Goal: Browse casually: Explore the website without a specific task or goal

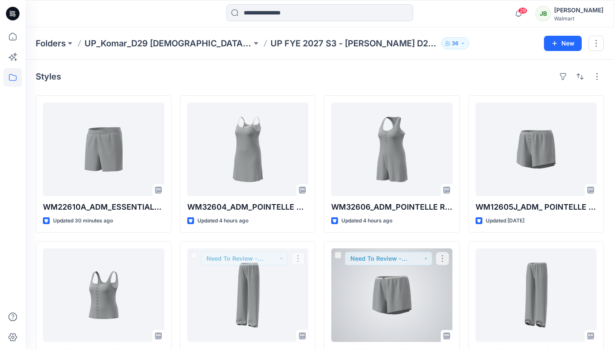
scroll to position [250, 0]
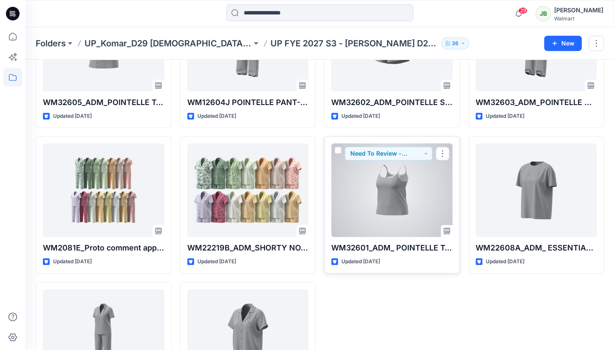
click at [396, 196] on div at bounding box center [392, 189] width 122 height 93
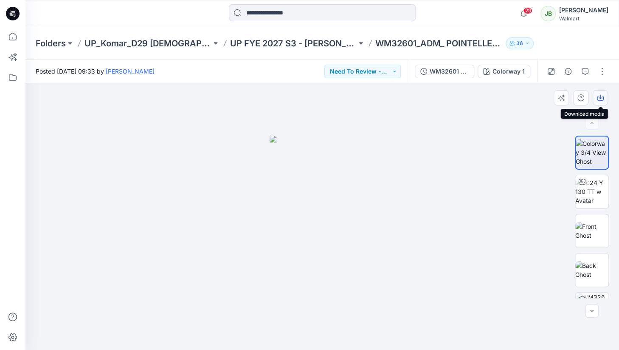
drag, startPoint x: 604, startPoint y: 98, endPoint x: 597, endPoint y: 96, distance: 6.7
click at [603, 98] on button "button" at bounding box center [600, 97] width 15 height 15
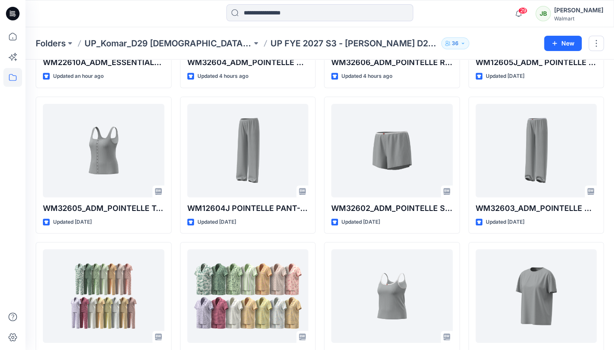
scroll to position [139, 0]
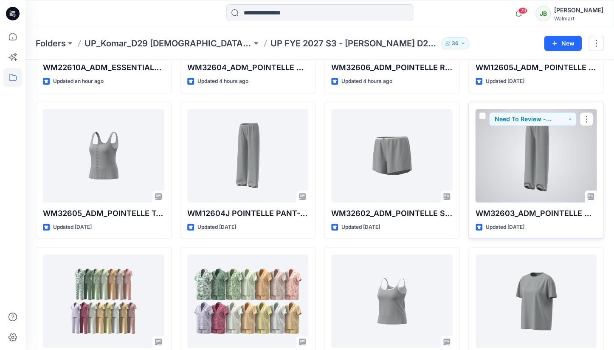
click at [538, 143] on div at bounding box center [537, 155] width 122 height 93
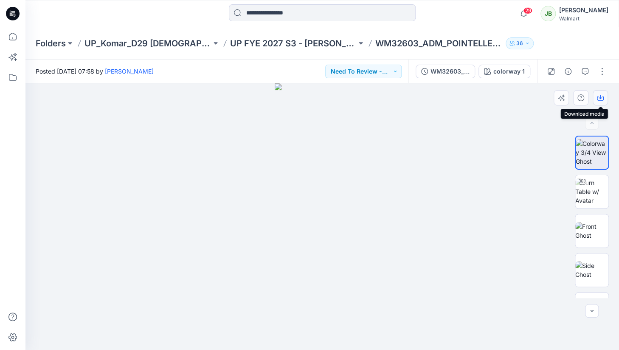
click at [601, 97] on icon "button" at bounding box center [600, 97] width 7 height 7
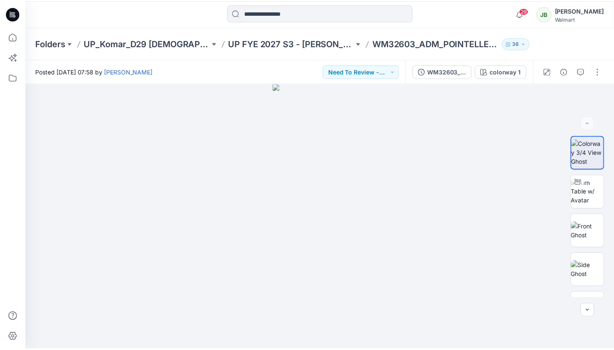
scroll to position [139, 0]
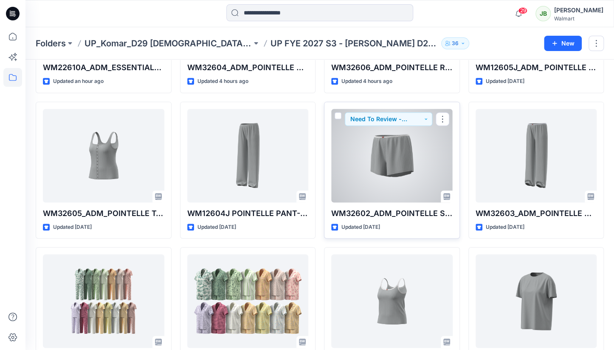
click at [374, 140] on div at bounding box center [392, 155] width 122 height 93
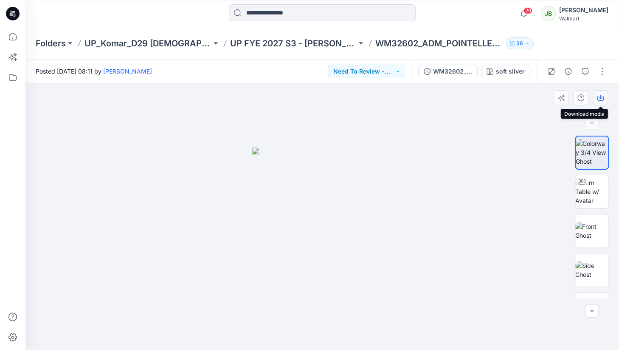
click at [600, 97] on icon "button" at bounding box center [600, 97] width 7 height 7
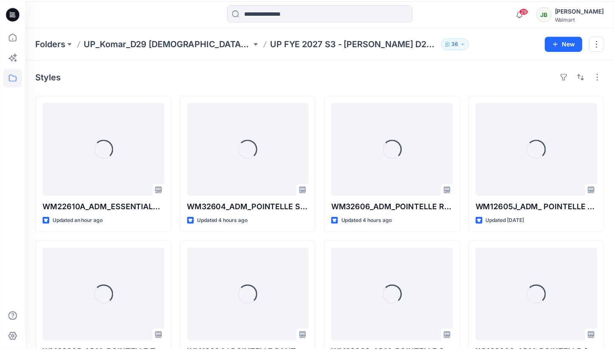
scroll to position [139, 0]
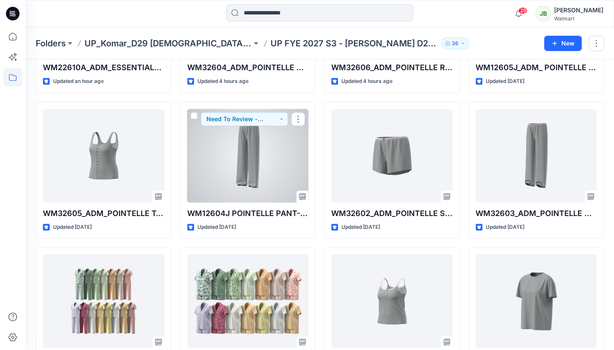
click at [283, 165] on div at bounding box center [248, 155] width 122 height 93
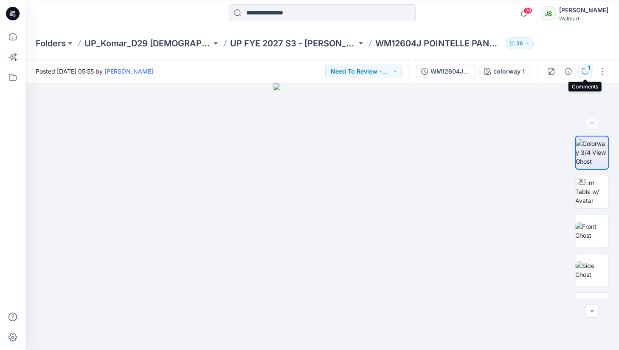
click at [586, 71] on div "1" at bounding box center [589, 68] width 8 height 8
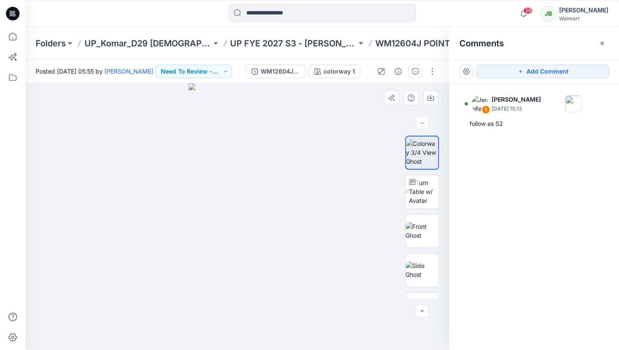
drag, startPoint x: 386, startPoint y: 129, endPoint x: 394, endPoint y: 126, distance: 9.2
click at [387, 129] on div at bounding box center [237, 216] width 424 height 266
click at [433, 98] on icon "button" at bounding box center [430, 97] width 7 height 7
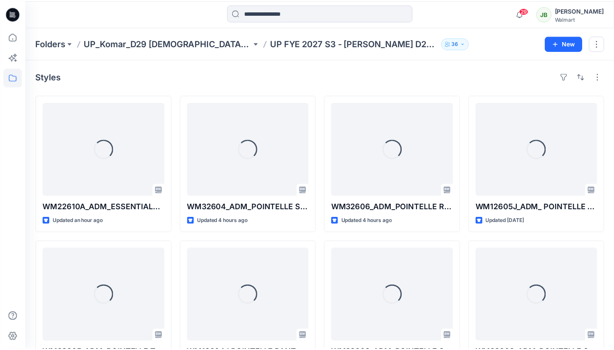
scroll to position [139, 0]
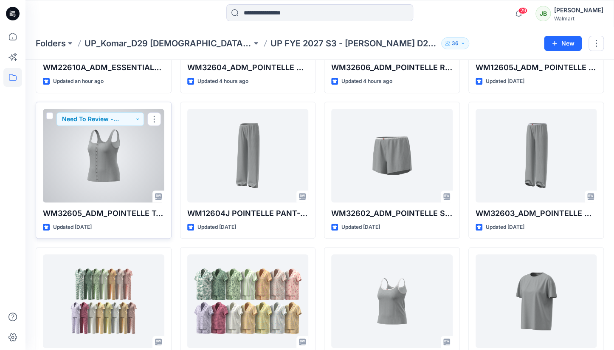
click at [120, 153] on div at bounding box center [104, 155] width 122 height 93
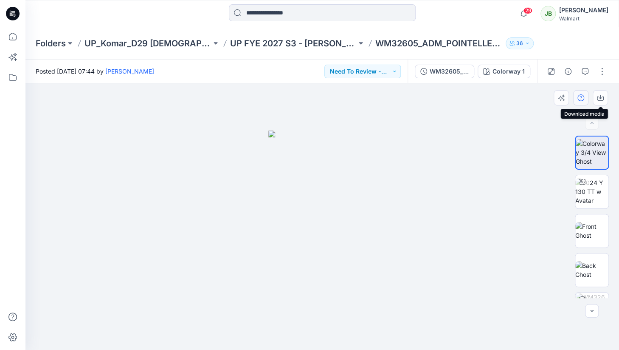
drag, startPoint x: 602, startPoint y: 97, endPoint x: 584, endPoint y: 97, distance: 17.4
click at [602, 97] on icon "button" at bounding box center [600, 97] width 7 height 7
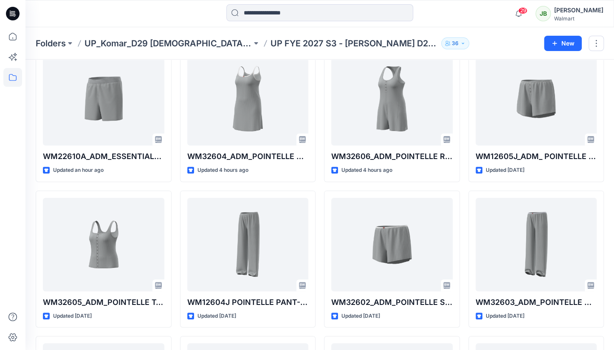
scroll to position [29, 0]
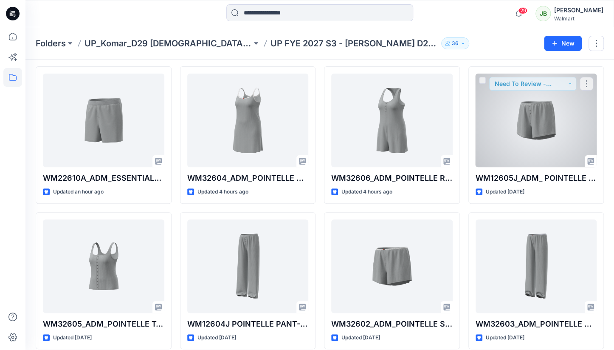
click at [579, 107] on div at bounding box center [537, 120] width 122 height 93
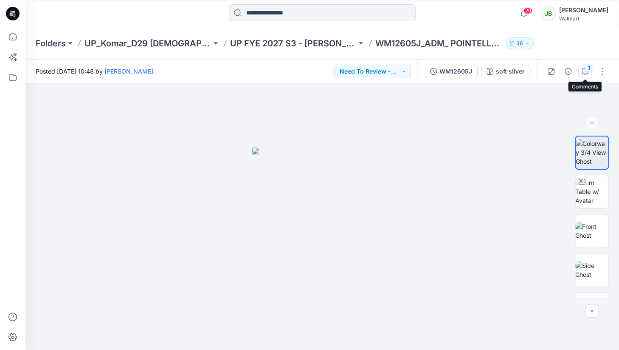
click at [586, 70] on div "1" at bounding box center [589, 68] width 8 height 8
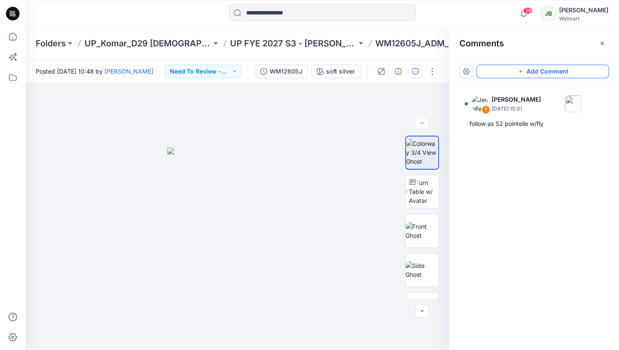
click at [567, 72] on button "Add Comment" at bounding box center [543, 72] width 133 height 14
click at [434, 102] on div "BW XLS ZIP soft silver Loading... Material Properties Loading... 2" at bounding box center [237, 216] width 424 height 266
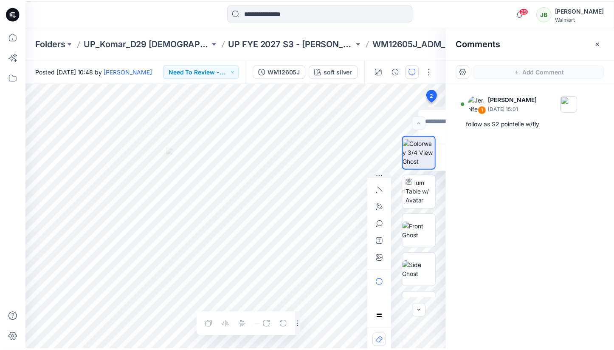
scroll to position [29, 0]
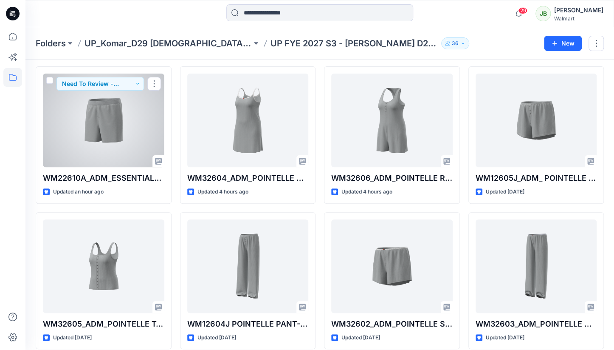
click at [117, 117] on div at bounding box center [104, 120] width 122 height 93
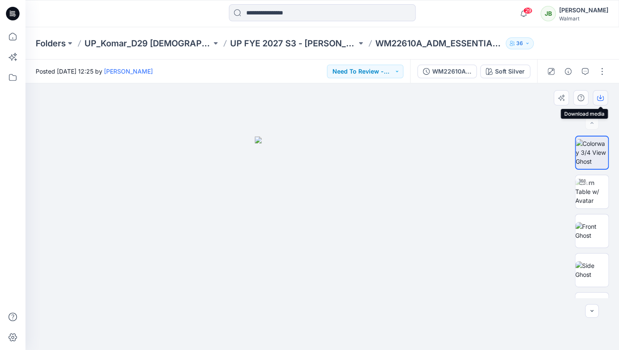
click at [603, 97] on icon "button" at bounding box center [600, 98] width 7 height 5
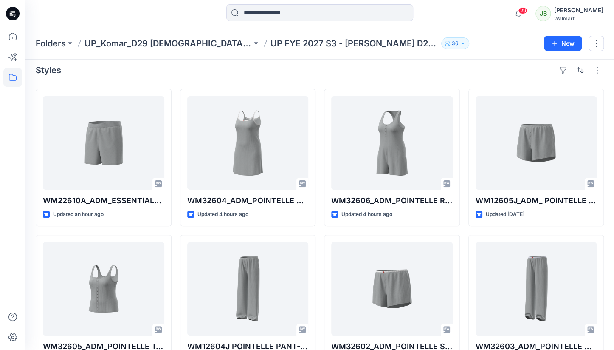
scroll to position [12, 0]
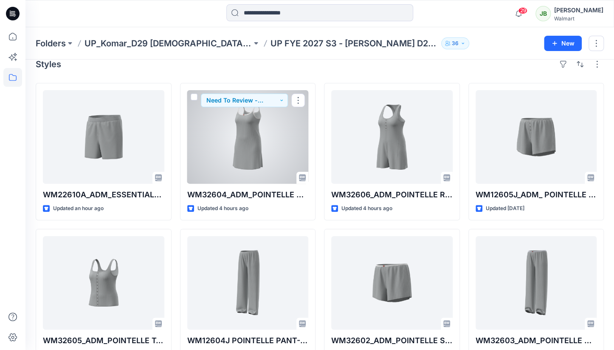
click at [292, 141] on div at bounding box center [248, 136] width 122 height 93
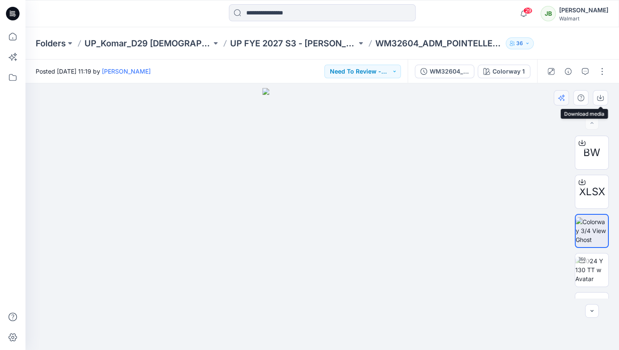
drag, startPoint x: 602, startPoint y: 96, endPoint x: 557, endPoint y: 92, distance: 45.2
click at [601, 96] on icon "button" at bounding box center [600, 97] width 7 height 7
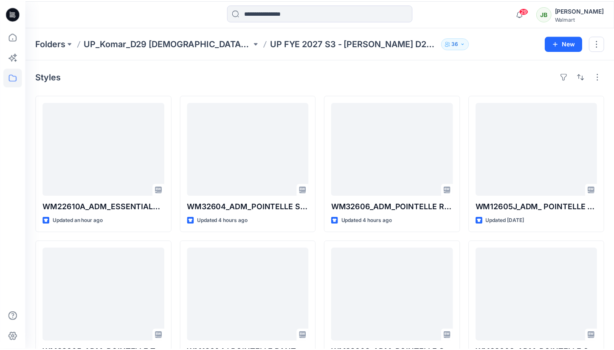
scroll to position [12, 0]
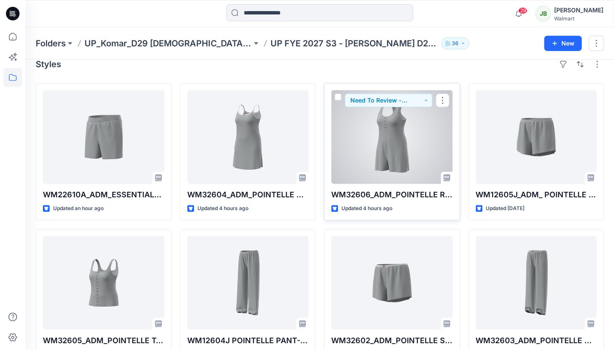
click at [435, 124] on div at bounding box center [392, 136] width 122 height 93
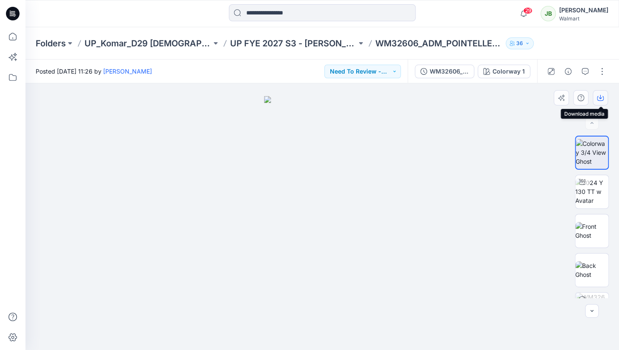
click at [603, 98] on icon "button" at bounding box center [600, 98] width 7 height 5
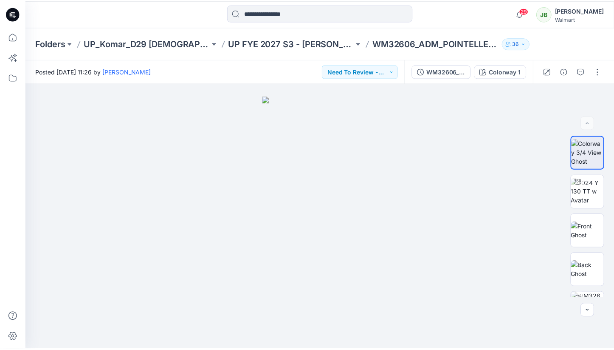
scroll to position [12, 0]
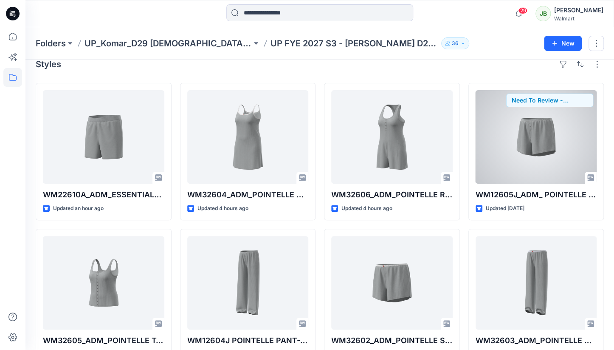
click at [536, 133] on div at bounding box center [537, 136] width 122 height 93
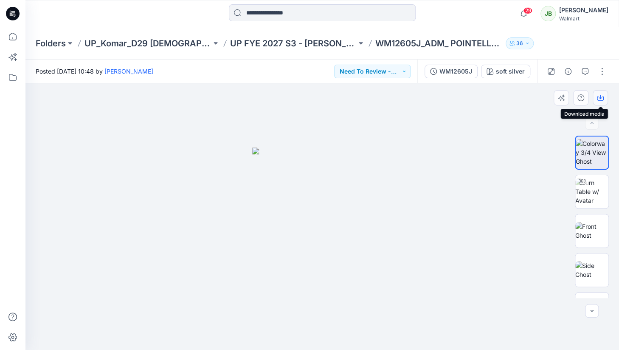
click at [602, 99] on icon "button" at bounding box center [600, 97] width 7 height 7
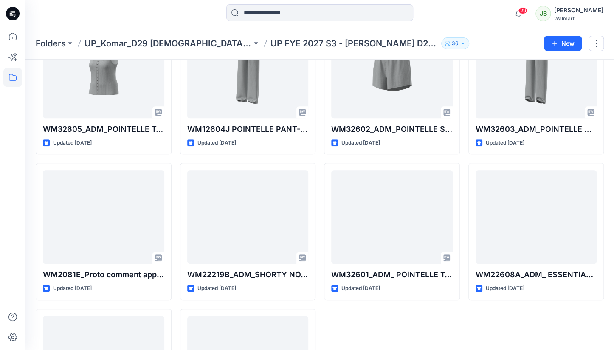
scroll to position [238, 0]
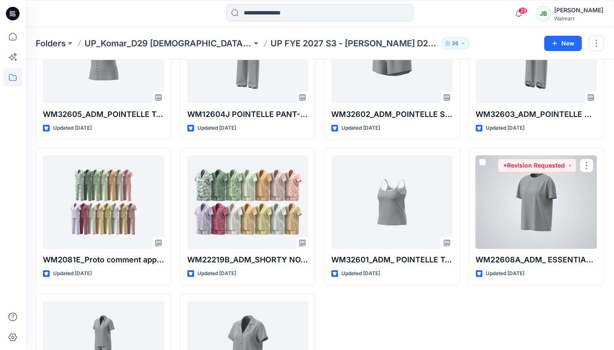
click at [530, 213] on div at bounding box center [537, 201] width 122 height 93
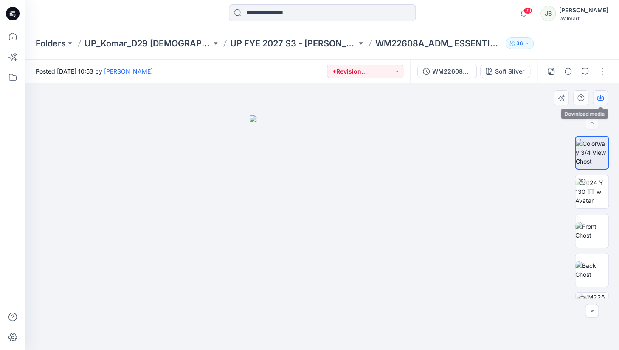
click at [601, 99] on icon "button" at bounding box center [600, 97] width 7 height 7
click at [586, 71] on icon "button" at bounding box center [585, 71] width 7 height 7
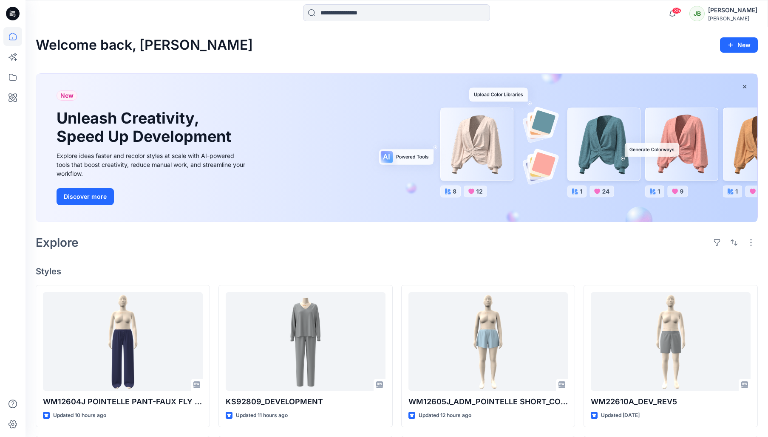
scroll to position [165, 0]
